Goal: Task Accomplishment & Management: Manage account settings

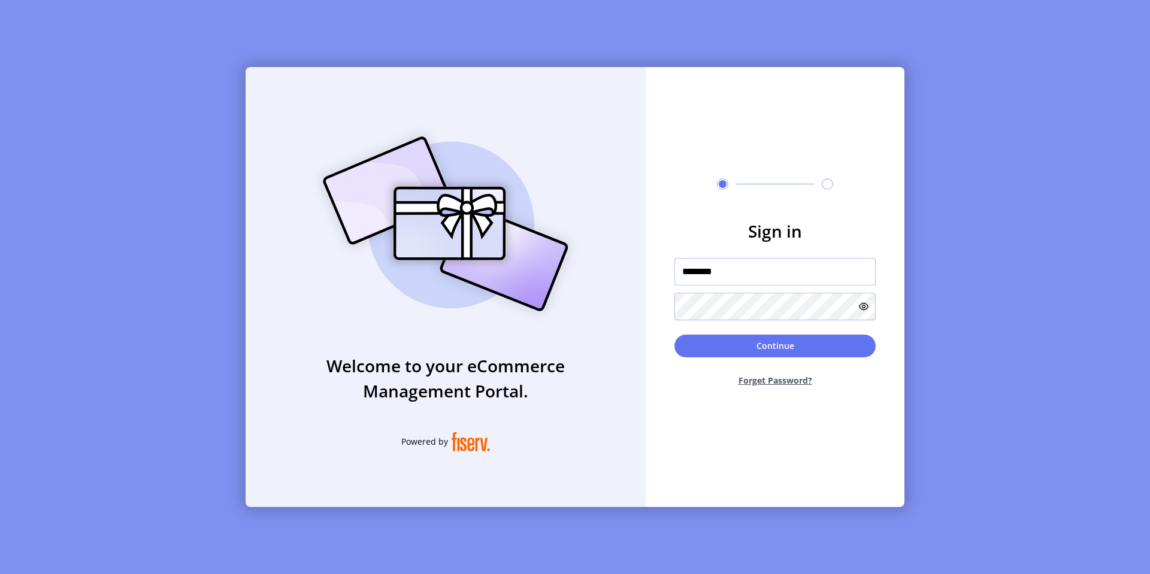
click at [731, 274] on input "********" at bounding box center [774, 272] width 201 height 28
type input "*********"
click at [674, 335] on button "Continue" at bounding box center [774, 346] width 201 height 23
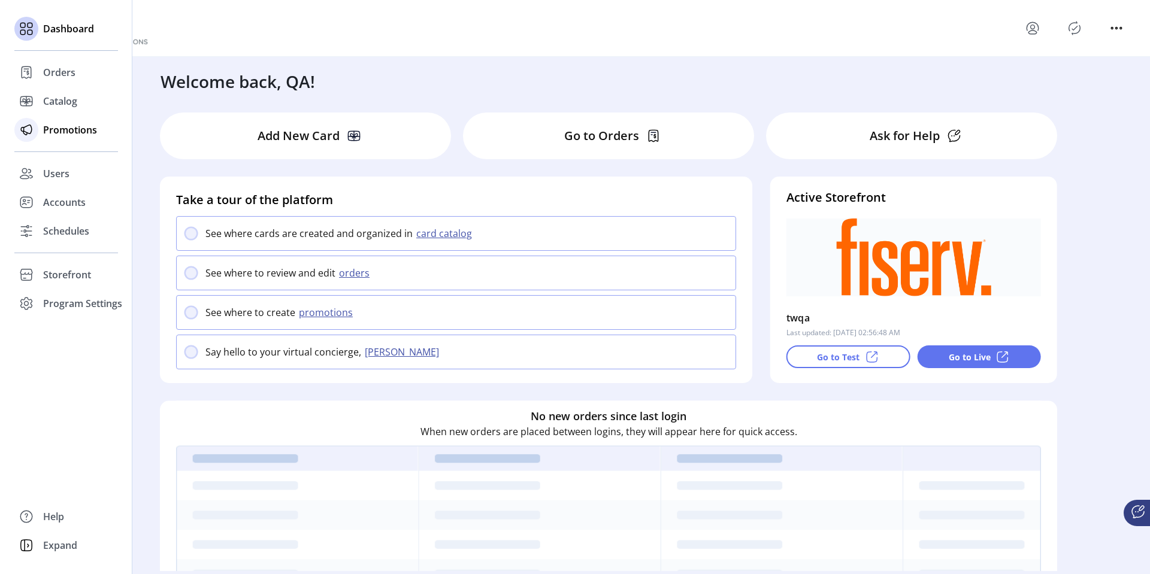
click at [54, 132] on span "Promotions" at bounding box center [70, 130] width 54 height 14
